Goal: Find specific page/section: Find specific page/section

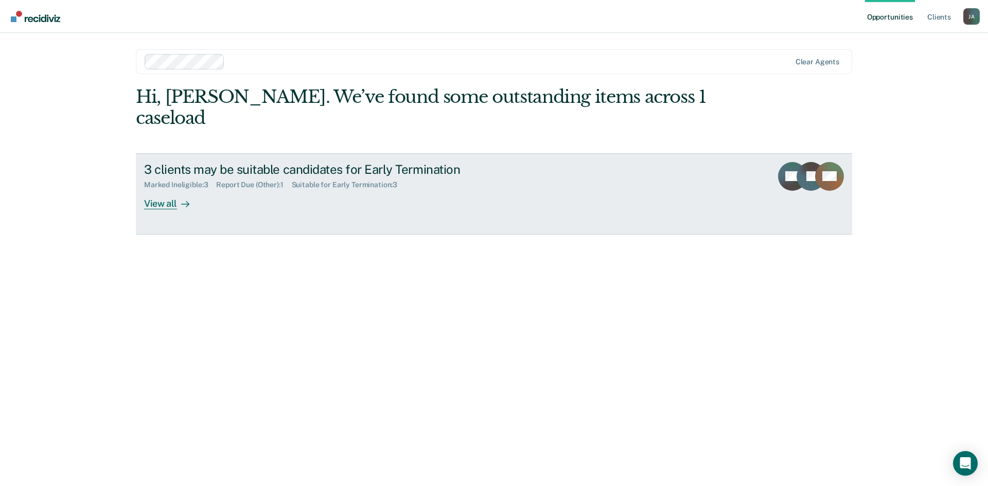
click at [158, 189] on div "View all" at bounding box center [173, 199] width 58 height 20
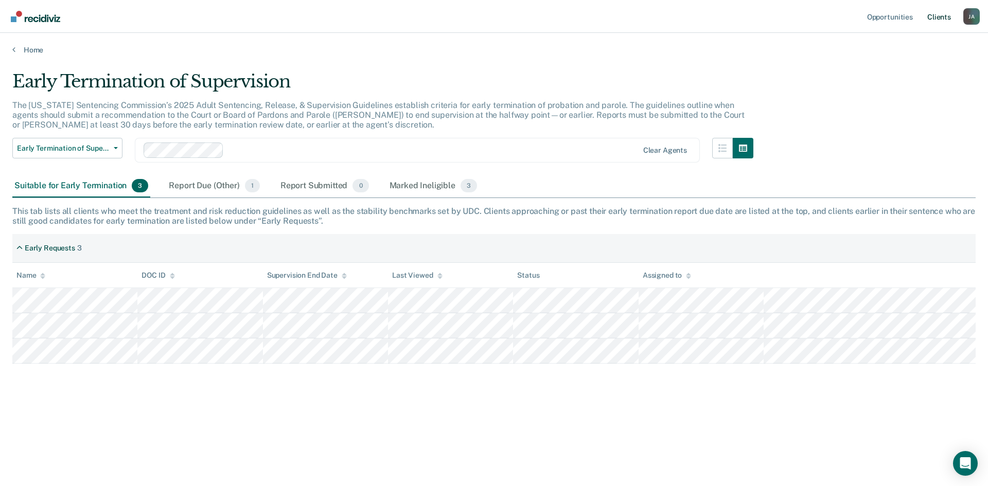
click at [939, 13] on link "Client s" at bounding box center [939, 16] width 28 height 33
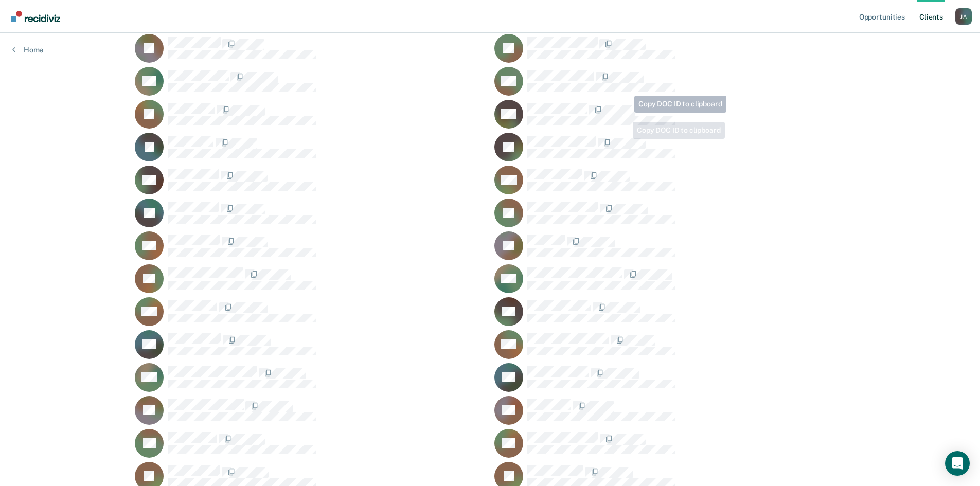
scroll to position [223, 0]
